Goal: Task Accomplishment & Management: Manage account settings

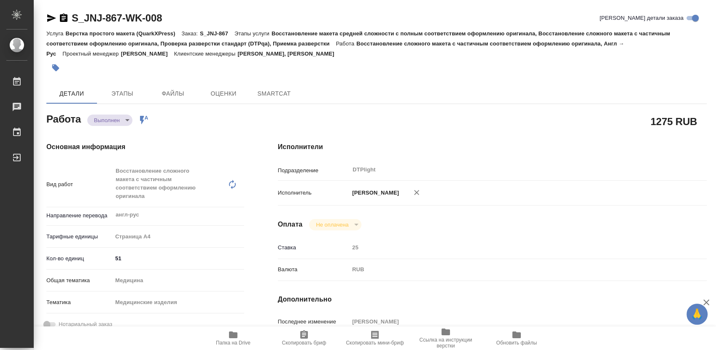
type textarea "x"
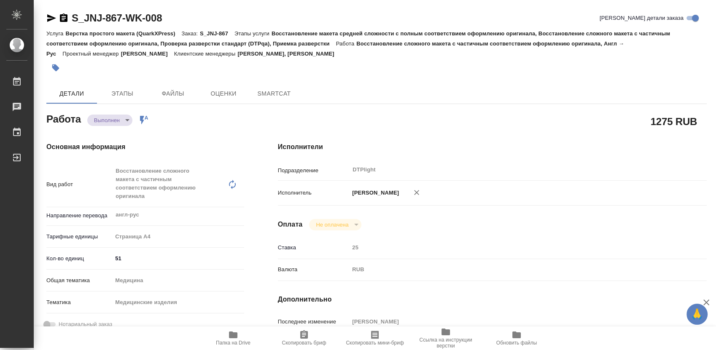
type textarea "x"
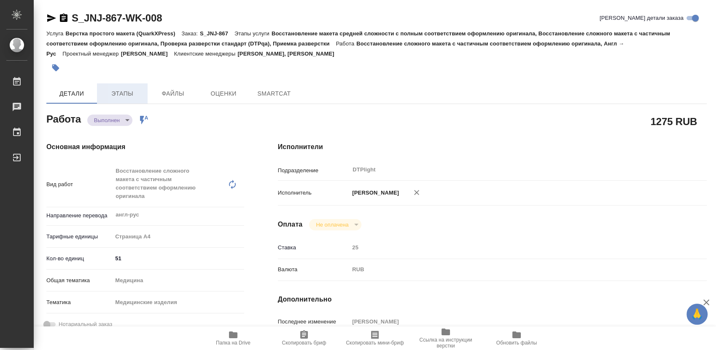
type textarea "x"
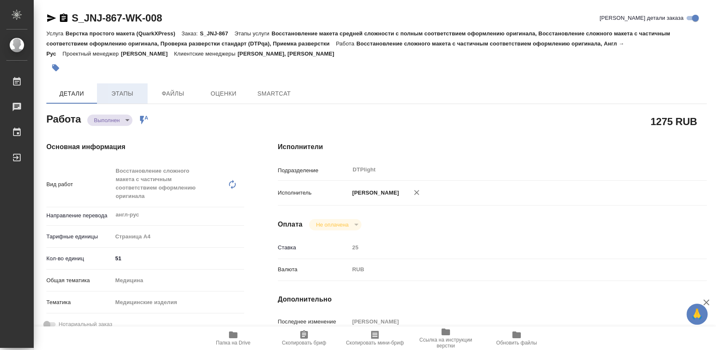
type textarea "x"
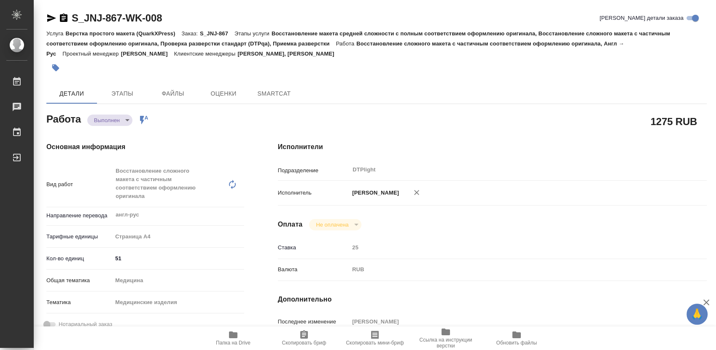
type textarea "x"
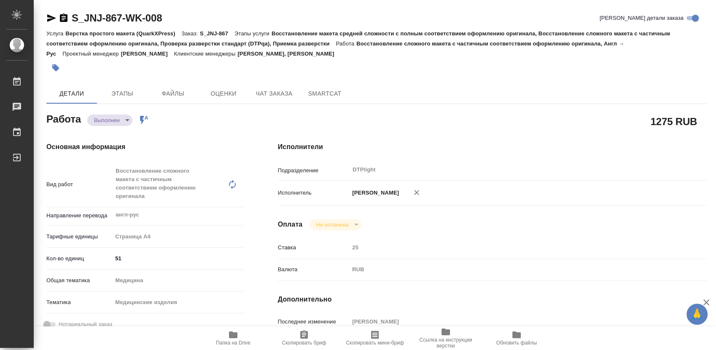
type textarea "x"
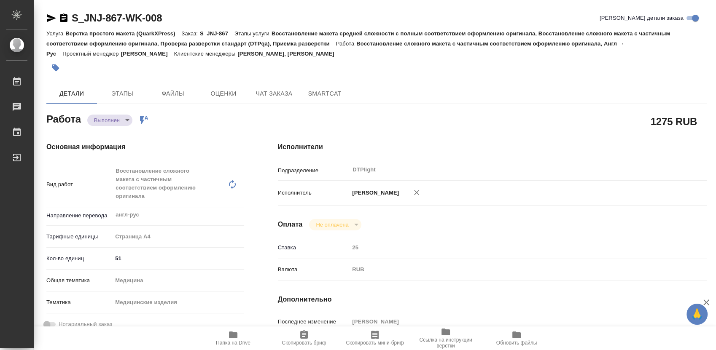
type textarea "x"
